Goal: Navigation & Orientation: Find specific page/section

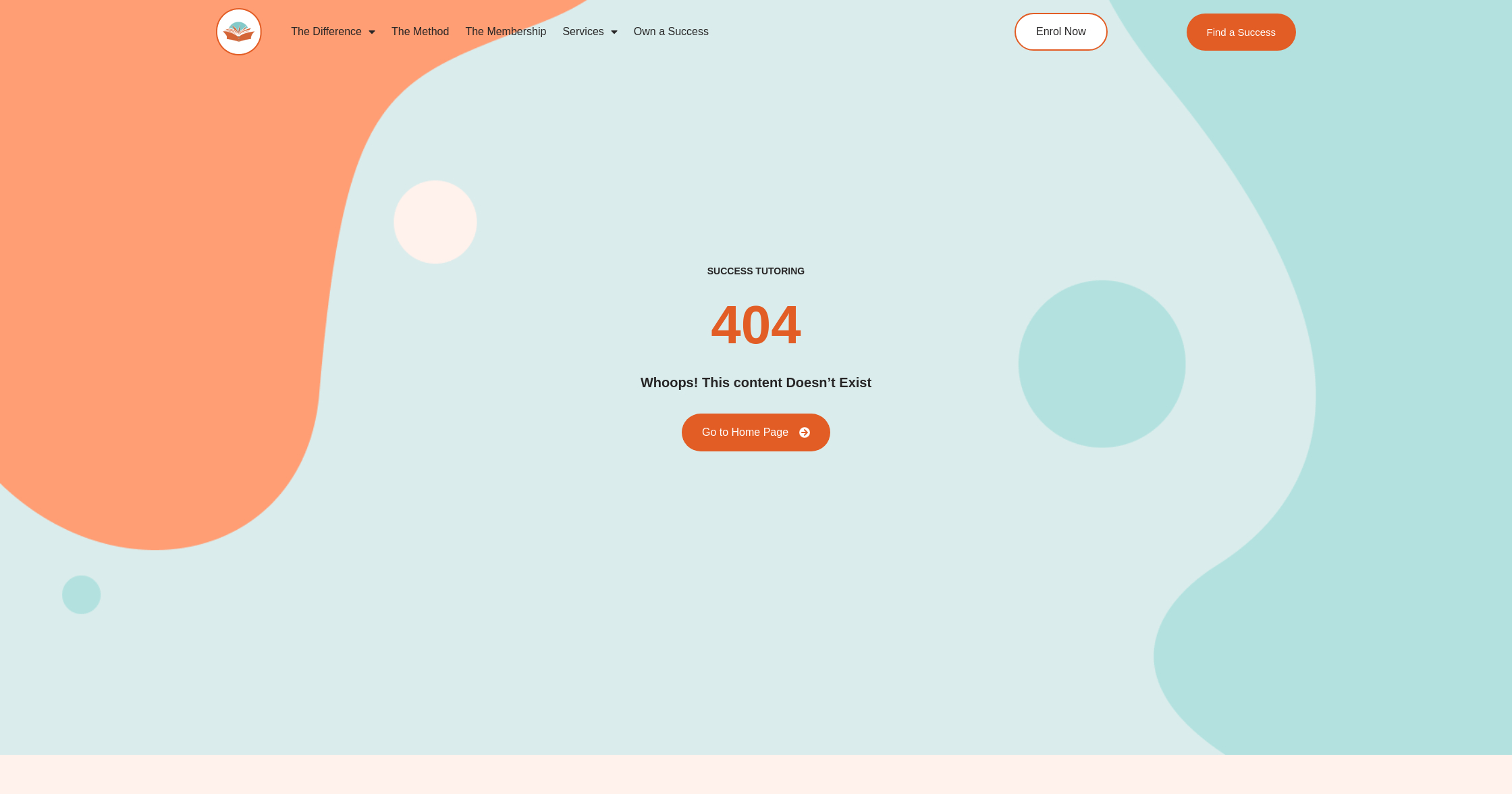
click at [239, 30] on img at bounding box center [239, 32] width 46 height 48
click at [329, 152] on div "success tutoring 404 Whoops! This content Doesn’t Exist Go to Home Page" at bounding box center [756, 357] width 1081 height 794
click at [536, 415] on div "success tutoring 404 Whoops! This content Doesn’t Exist Go to Home Page" at bounding box center [756, 357] width 1081 height 185
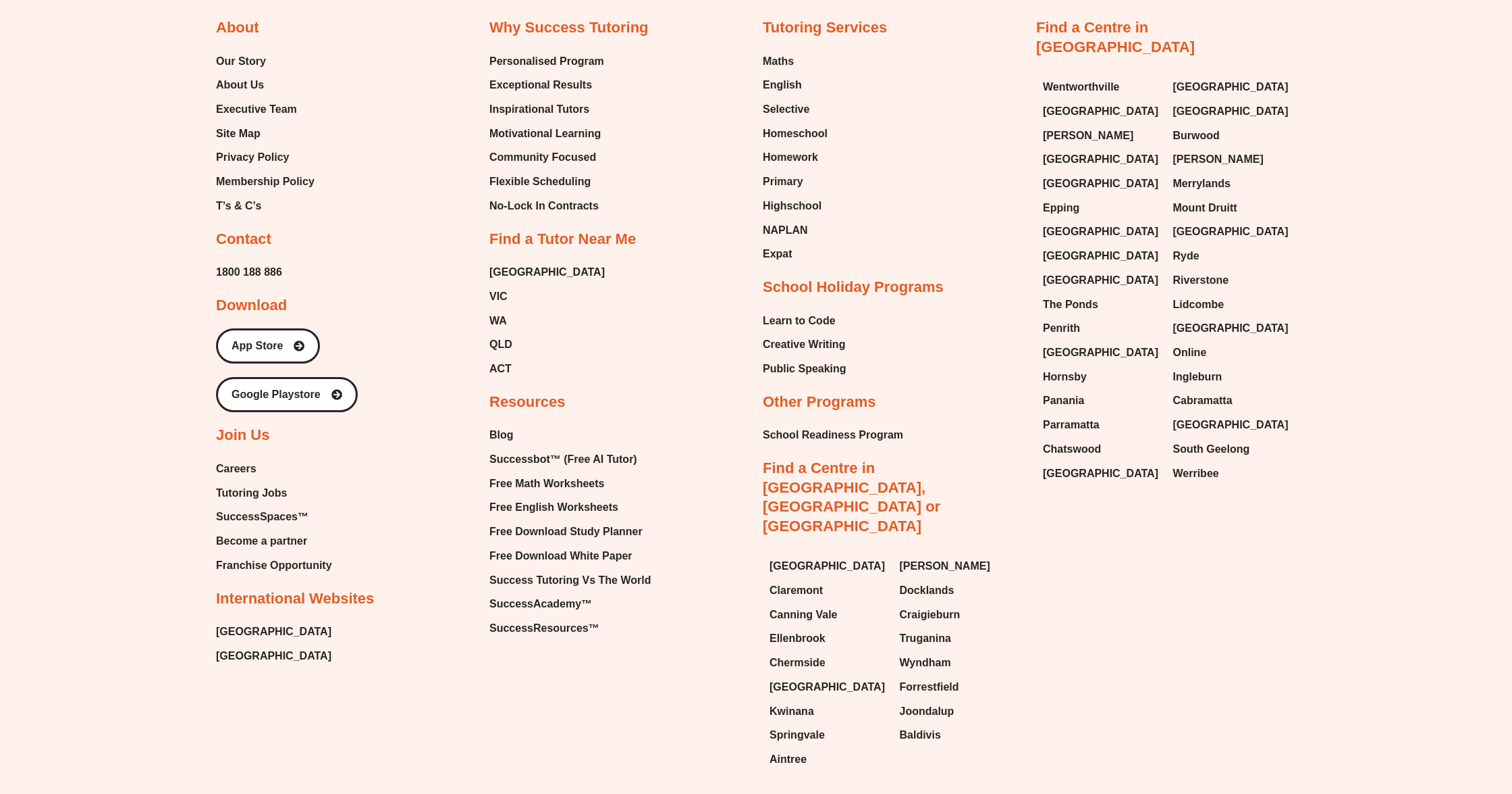
scroll to position [6169, 0]
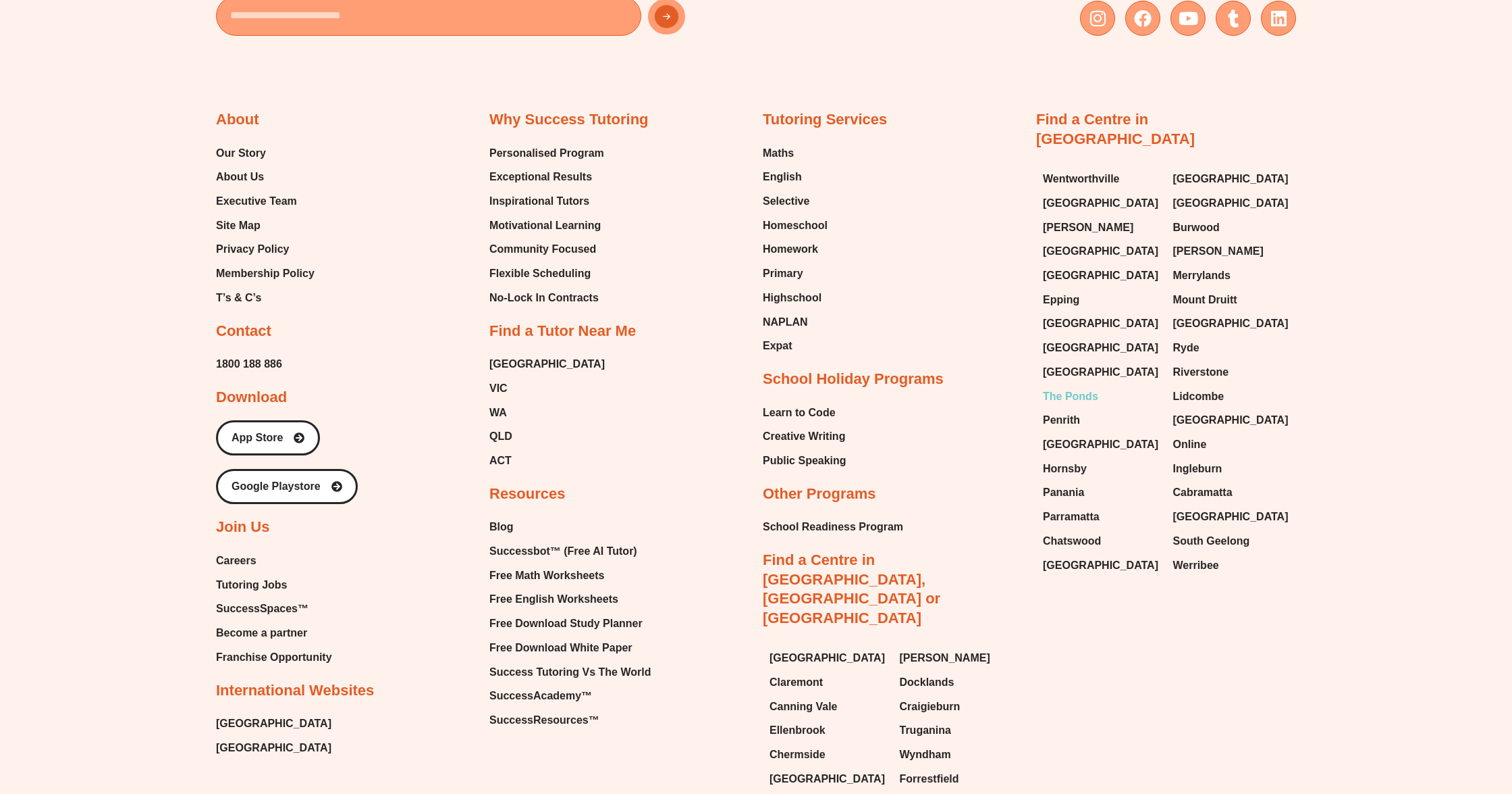
click at [1076, 387] on span "The Ponds" at bounding box center [1071, 397] width 55 height 20
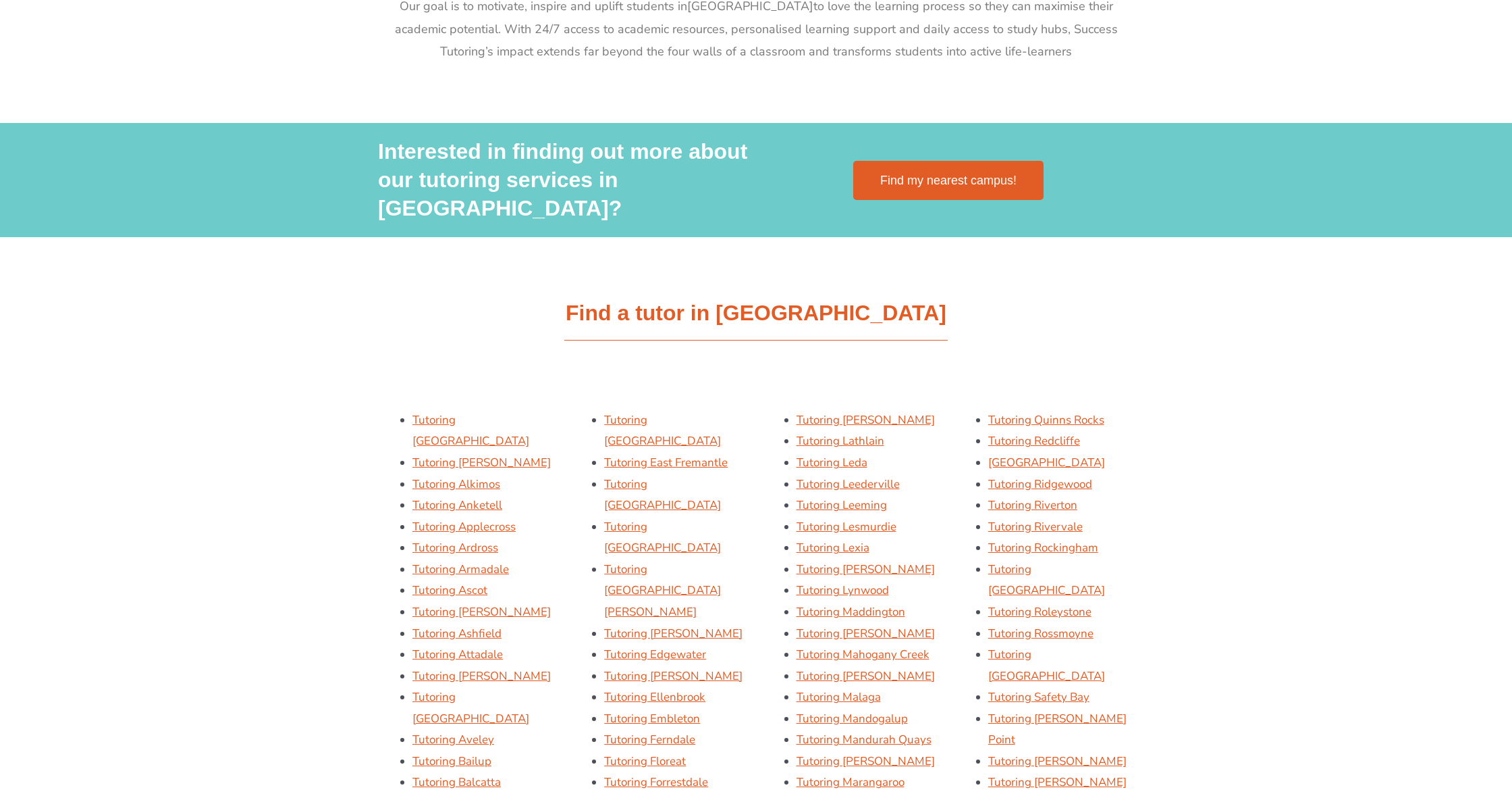
scroll to position [1686, 0]
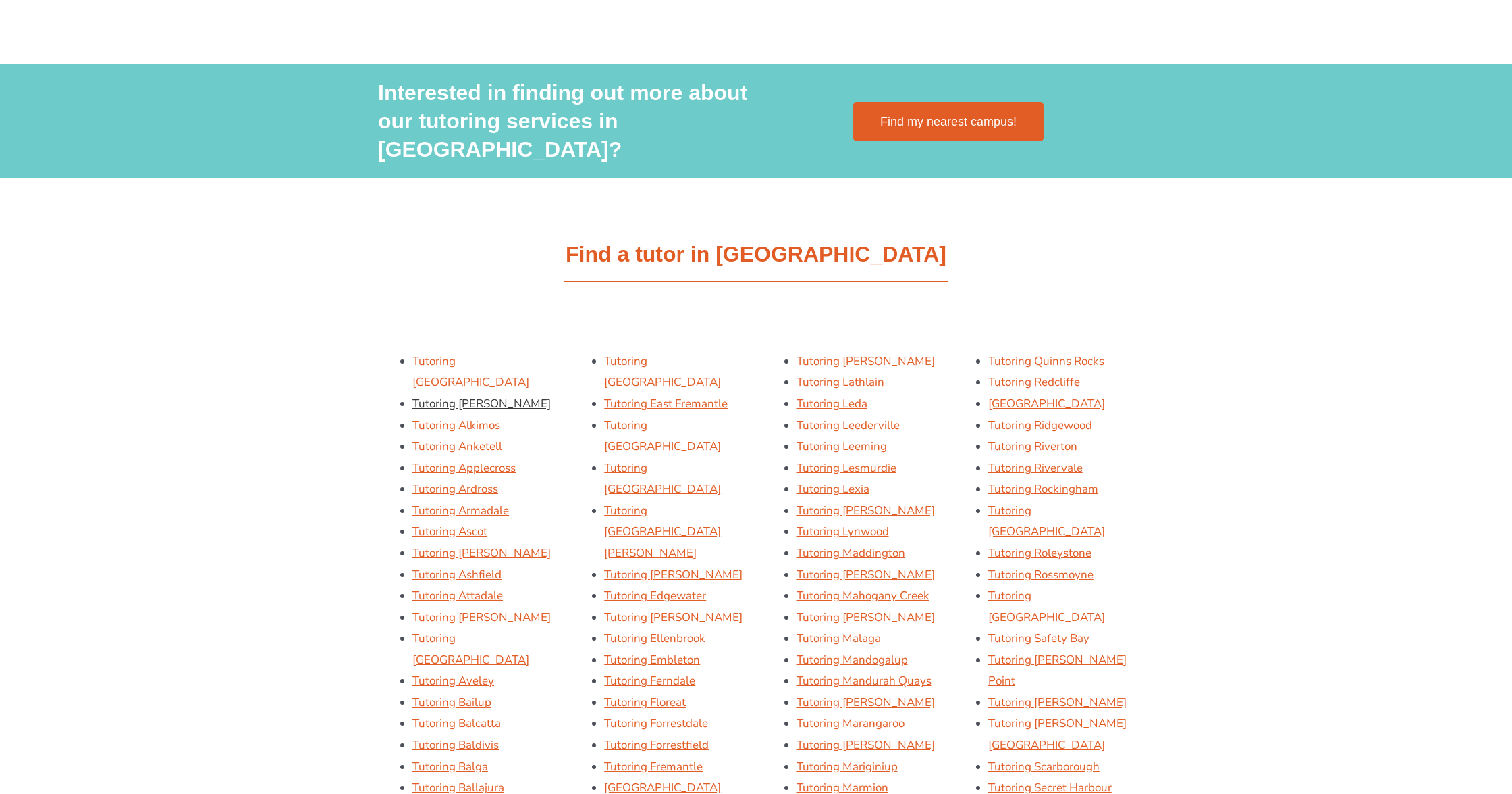
click at [480, 396] on link "Tutoring Alfred Cove" at bounding box center [481, 403] width 139 height 16
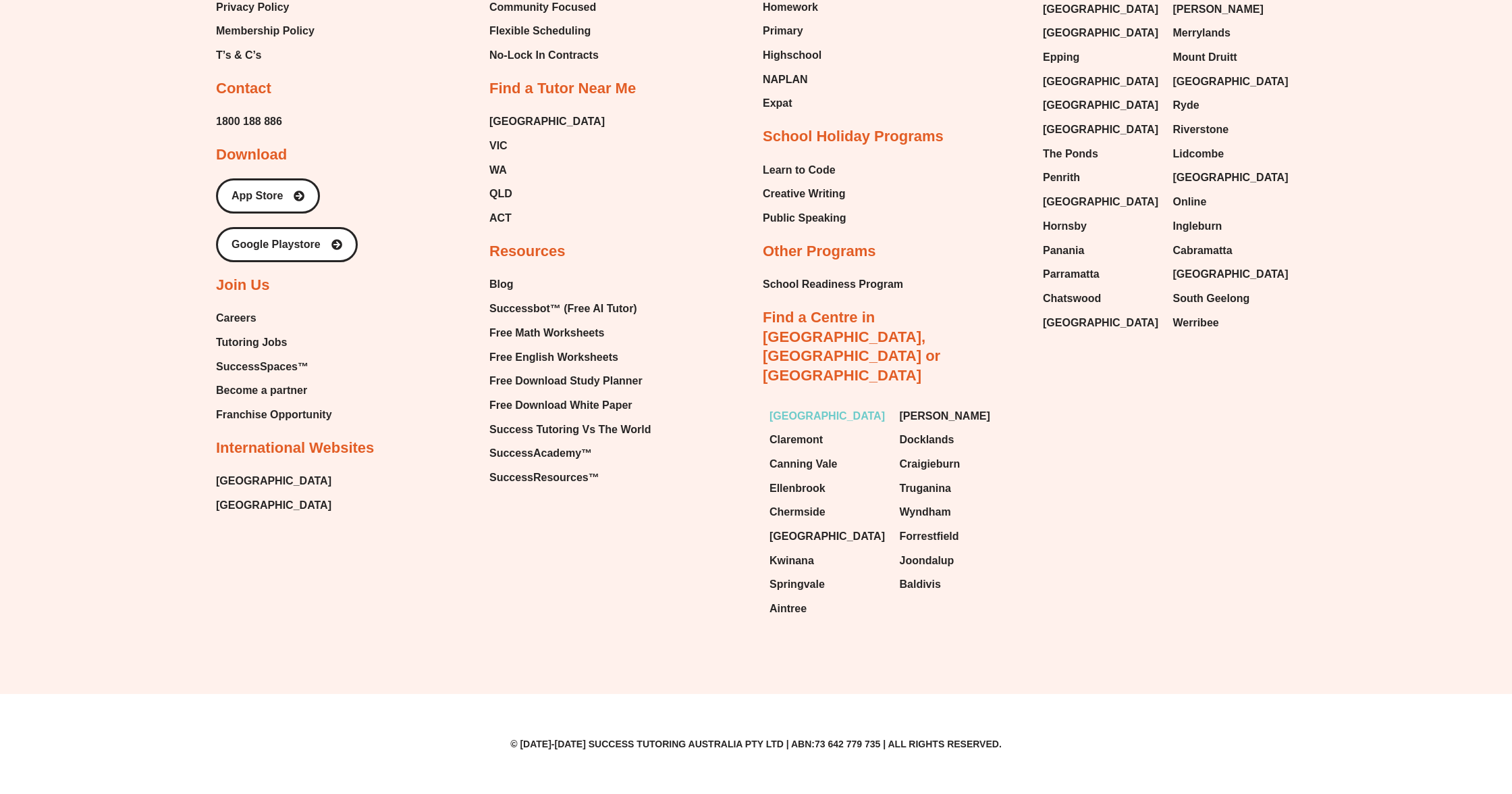
scroll to position [7362, 0]
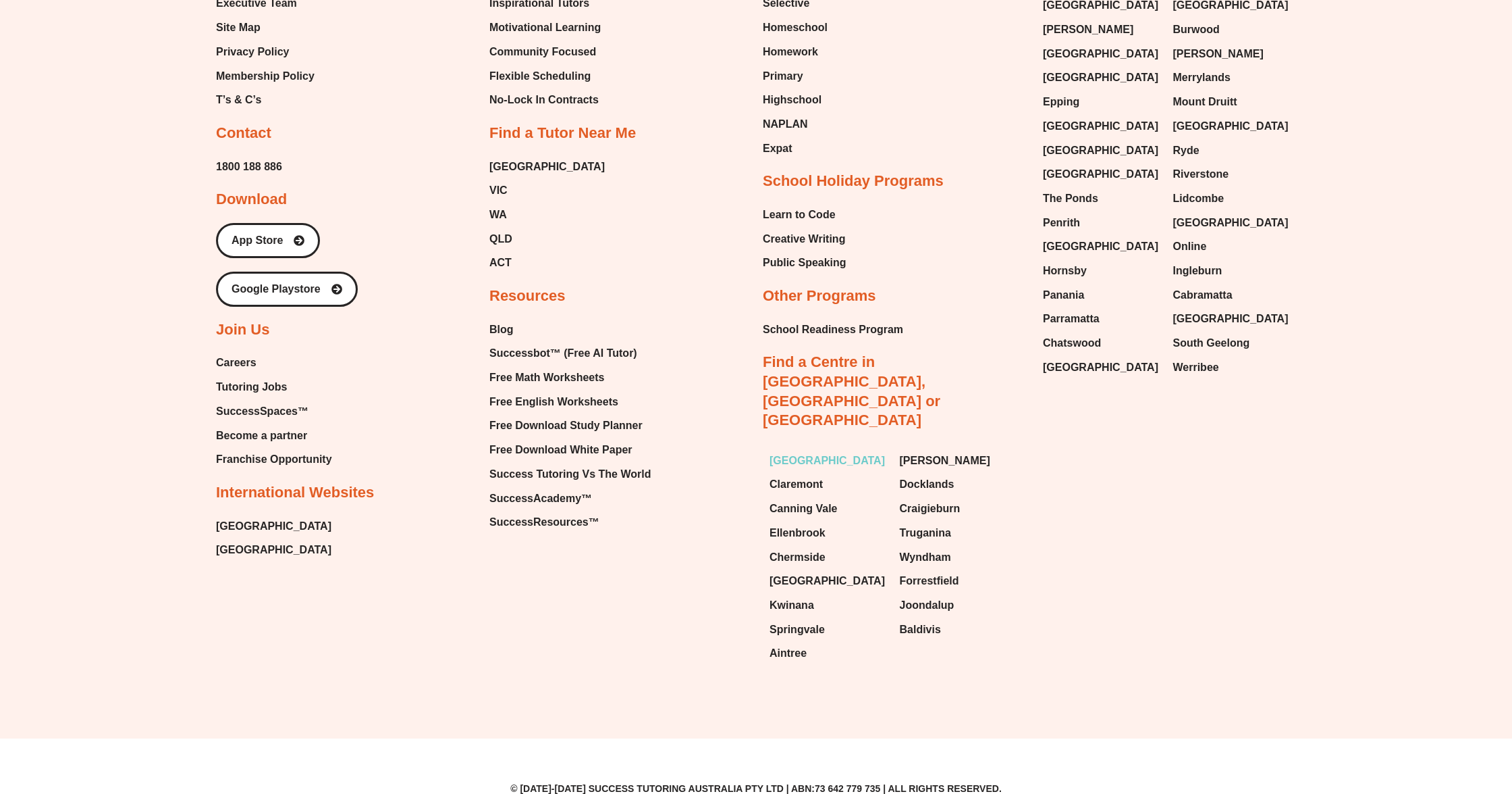
click at [793, 451] on span "[GEOGRAPHIC_DATA]" at bounding box center [827, 461] width 115 height 20
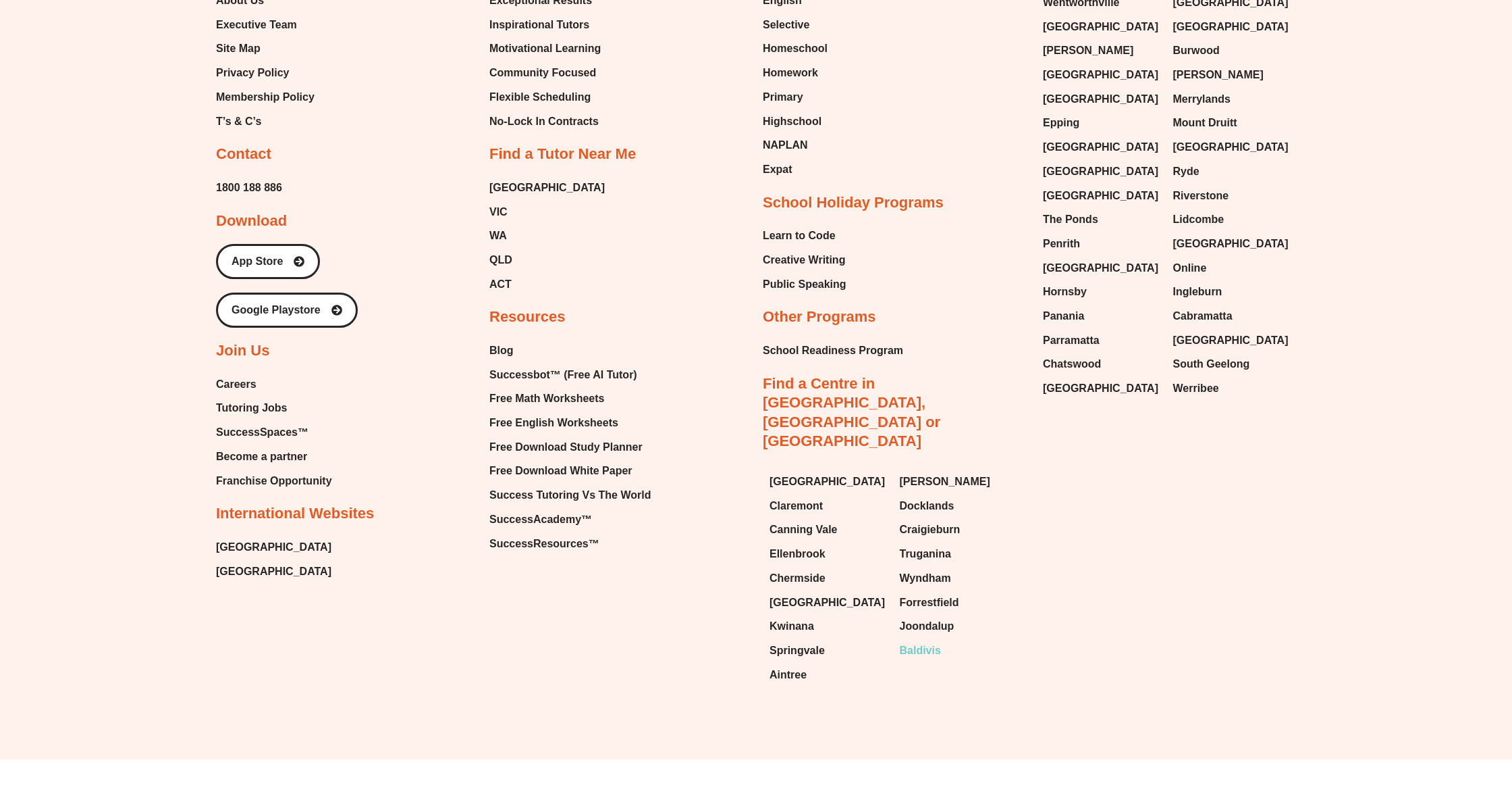
scroll to position [8091, 0]
click at [925, 640] on span "Baldivis" at bounding box center [920, 650] width 41 height 20
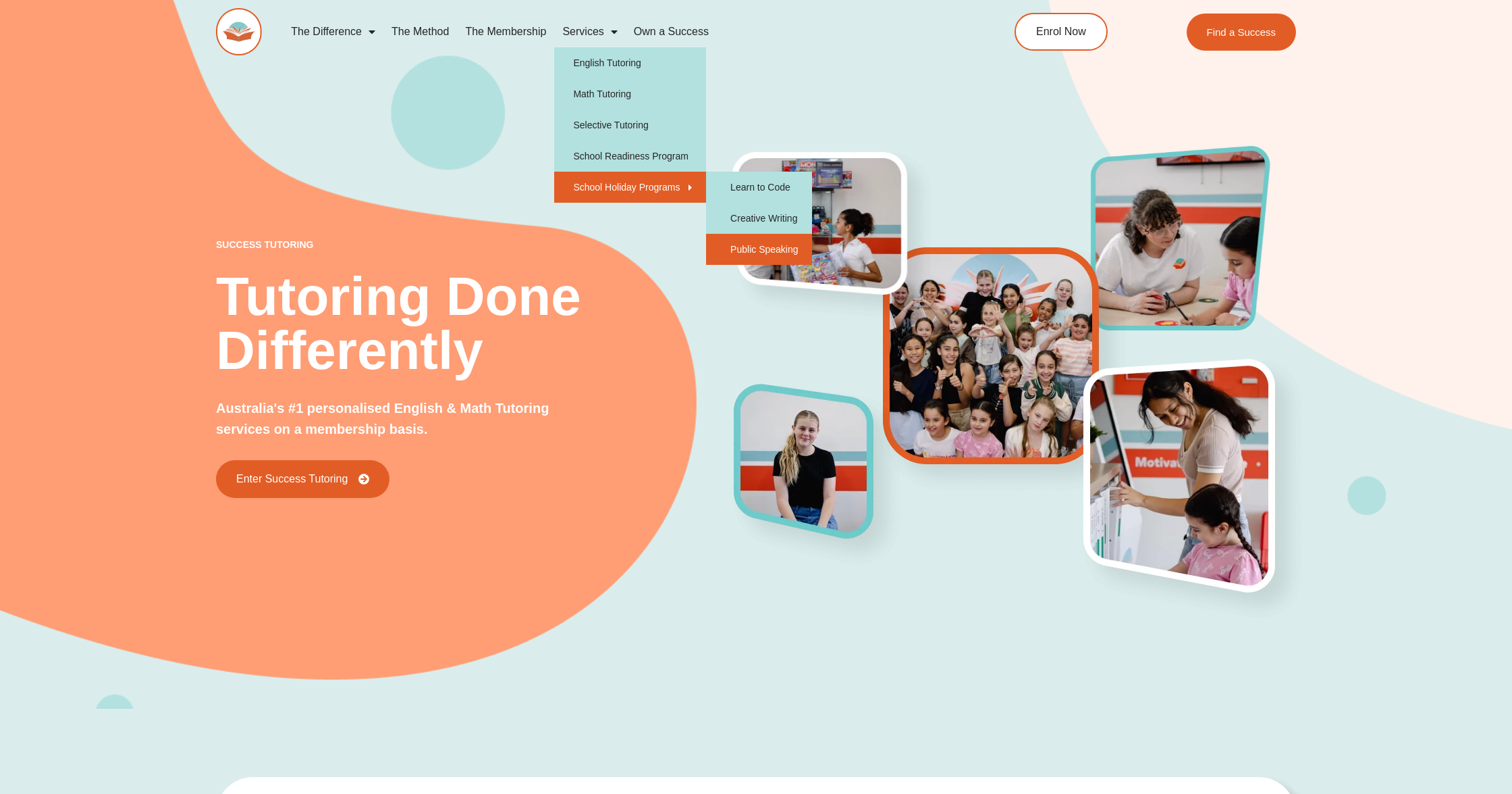
click at [773, 248] on link "Public Speaking" at bounding box center [759, 249] width 105 height 31
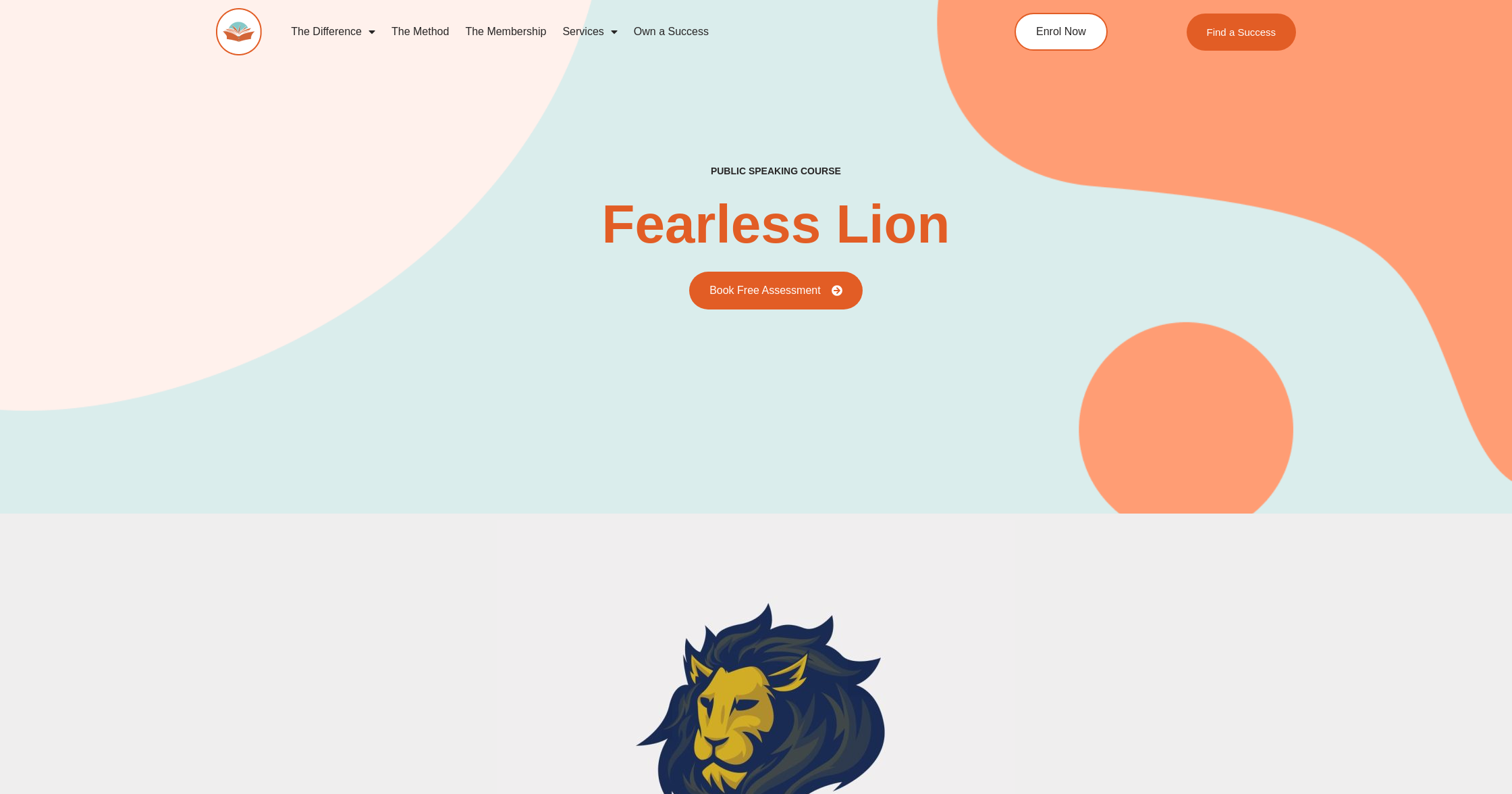
click at [229, 32] on img at bounding box center [239, 32] width 46 height 48
